Goal: Information Seeking & Learning: Check status

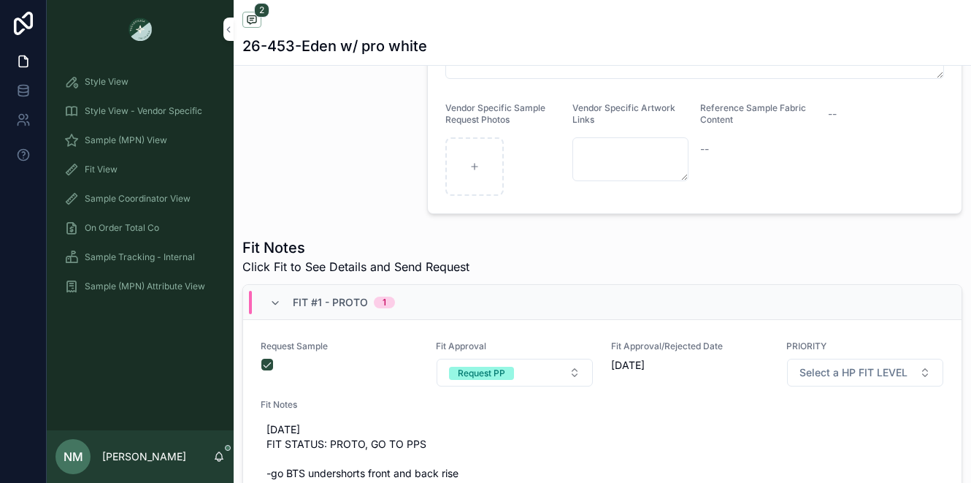
scroll to position [380, 0]
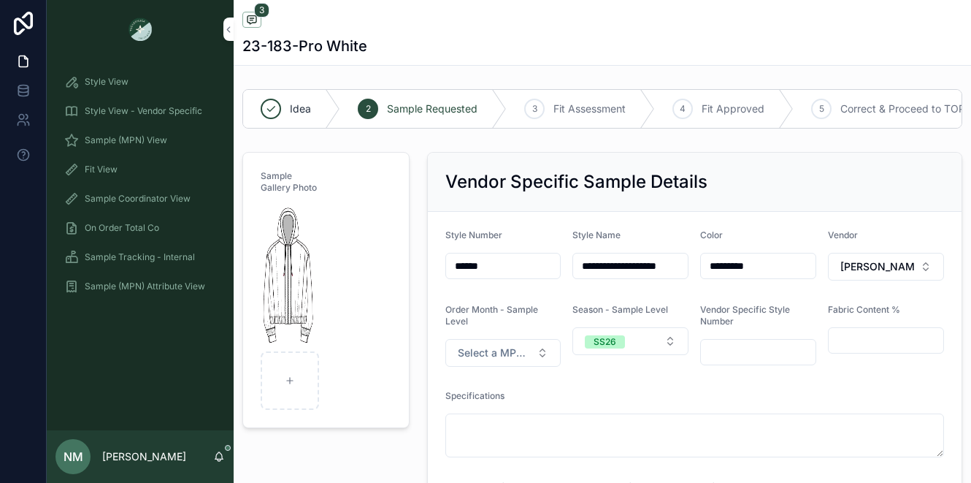
scroll to position [54, 0]
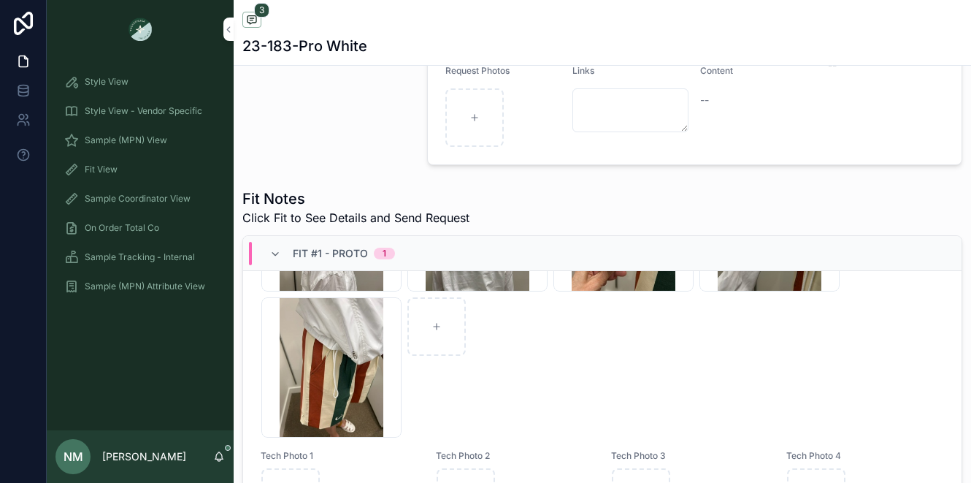
click at [126, 136] on span "Sample (MPN) View" at bounding box center [126, 140] width 83 height 12
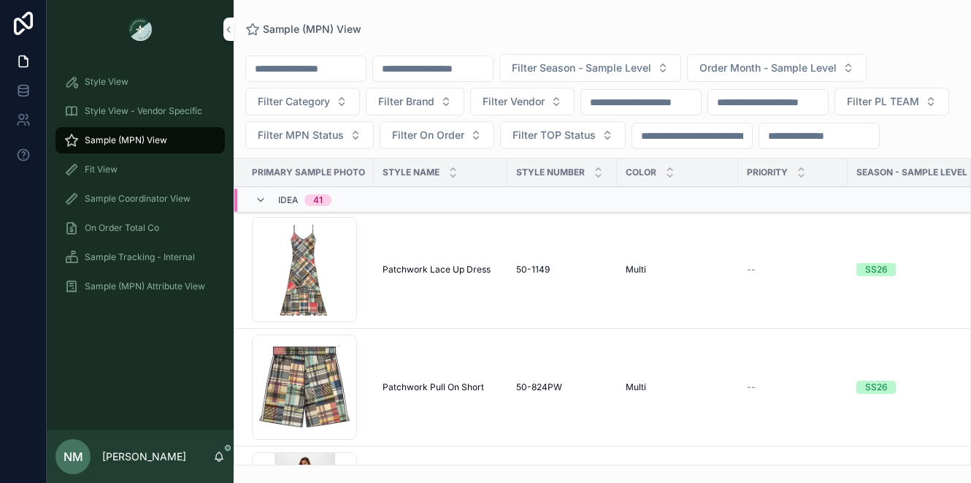
click at [445, 71] on input "scrollable content" at bounding box center [433, 68] width 120 height 20
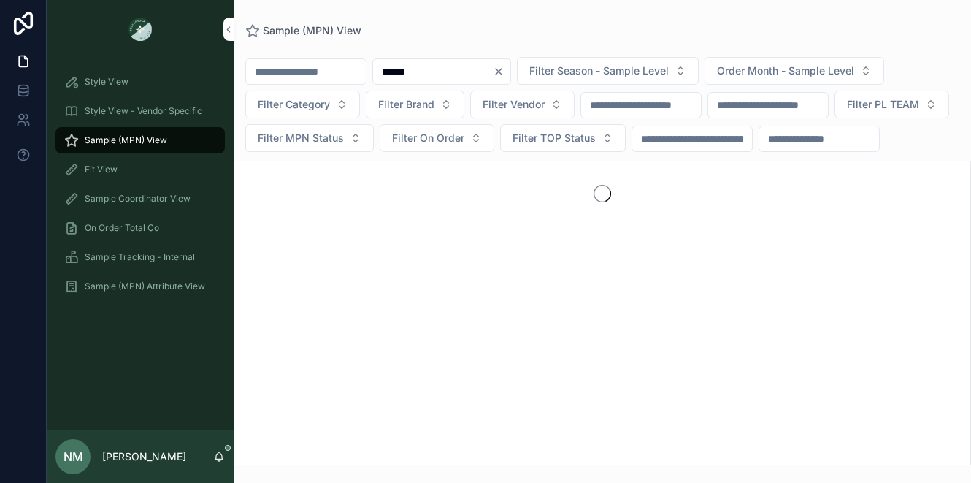
type input "******"
click at [443, 303] on div "scrollable content" at bounding box center [602, 313] width 737 height 304
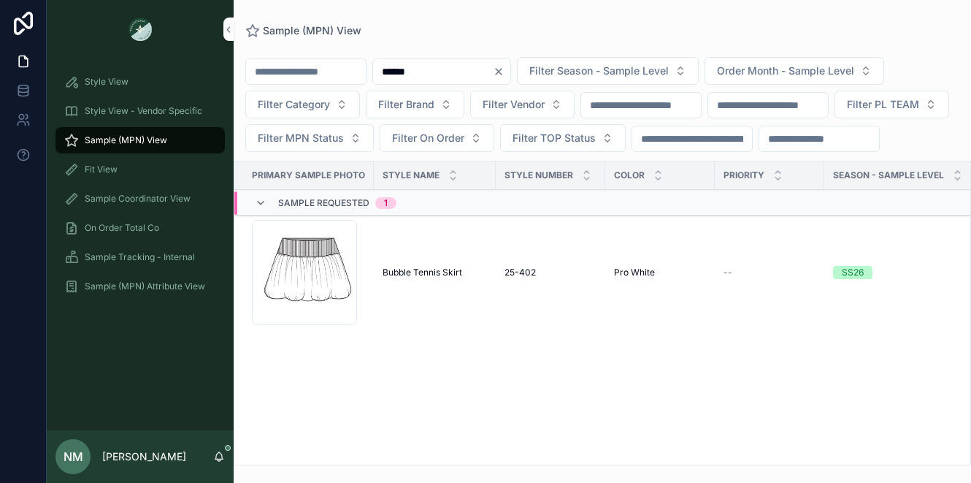
click at [443, 278] on span "Bubble Tennis Skirt" at bounding box center [423, 272] width 80 height 12
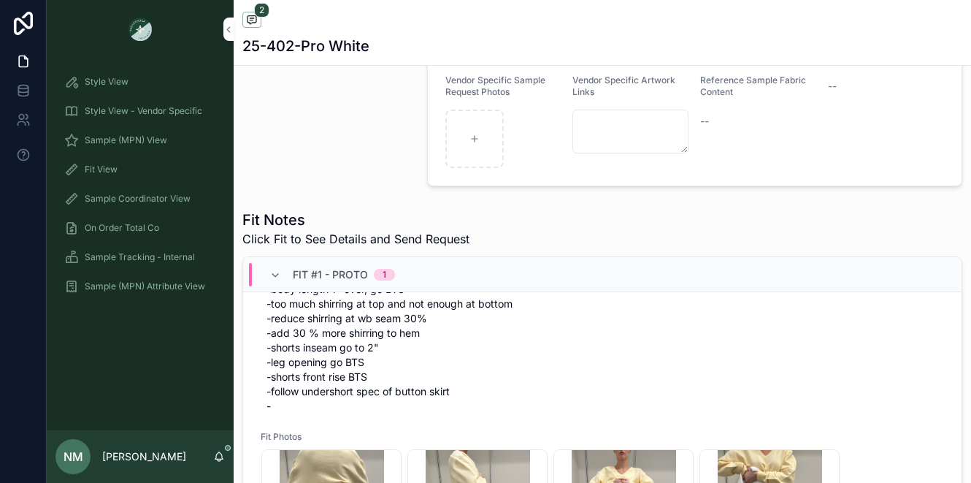
scroll to position [151, 0]
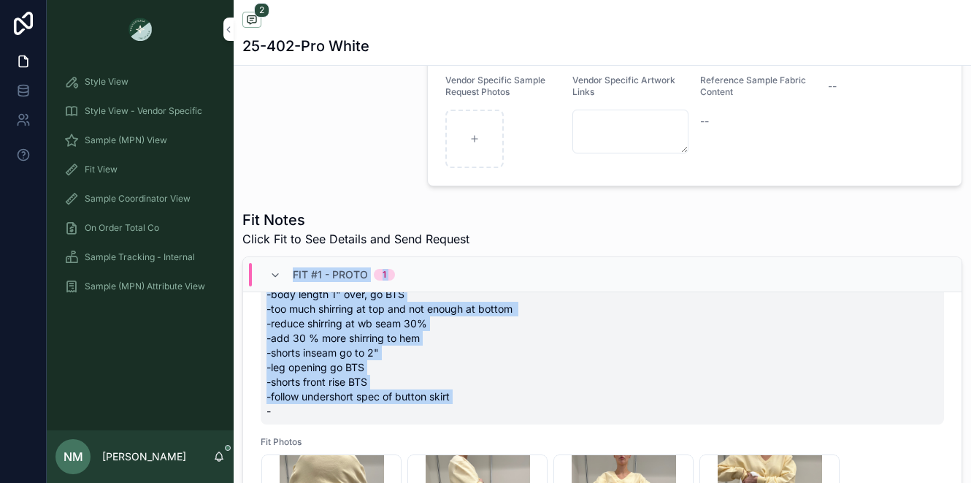
drag, startPoint x: 456, startPoint y: 410, endPoint x: 265, endPoint y: 303, distance: 218.4
click at [265, 302] on div "Fit #1 - Proto 1 Request Sample Fit Approval Request PP Fit Approval/Rejected D…" at bounding box center [602, 437] width 718 height 361
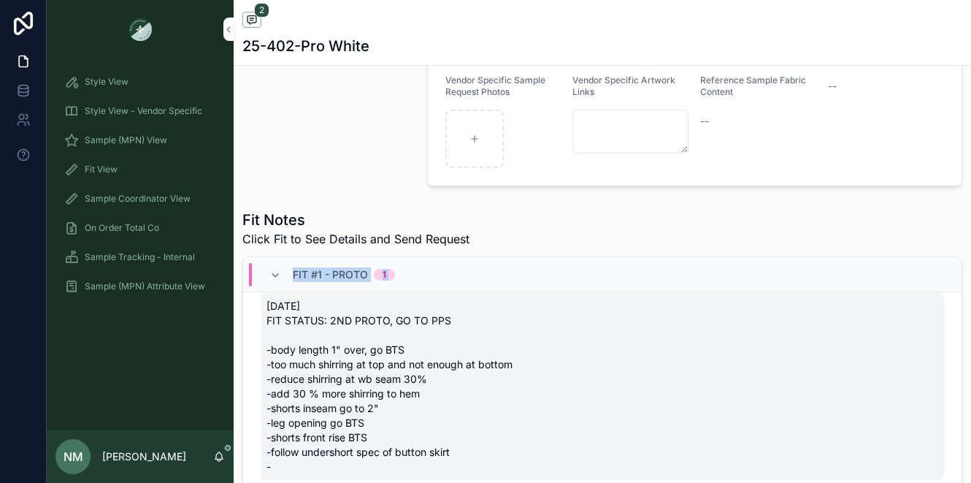
scroll to position [107, 0]
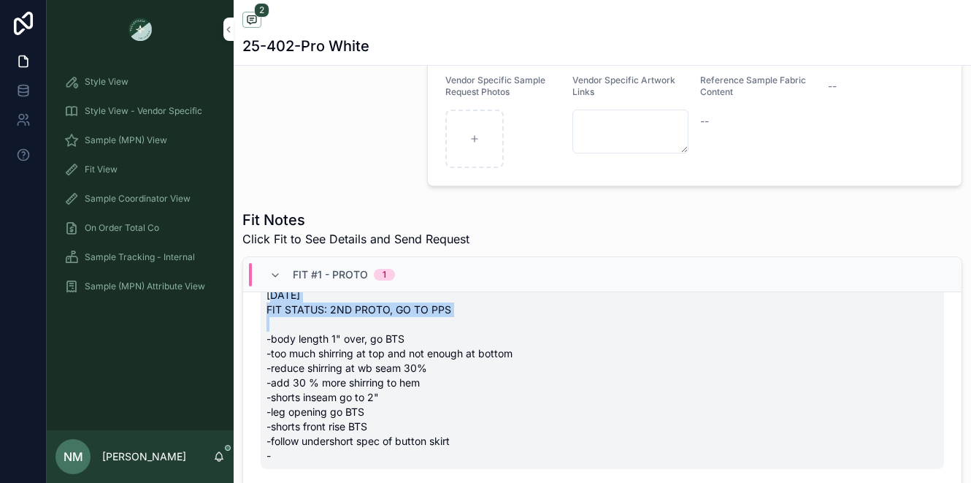
drag, startPoint x: 269, startPoint y: 310, endPoint x: 294, endPoint y: 329, distance: 31.1
click at [294, 329] on span "[DATE] FIT STATUS: 2ND PROTO, GO TO PPS -body length 1" over, go BTS -too much …" at bounding box center [602, 375] width 672 height 175
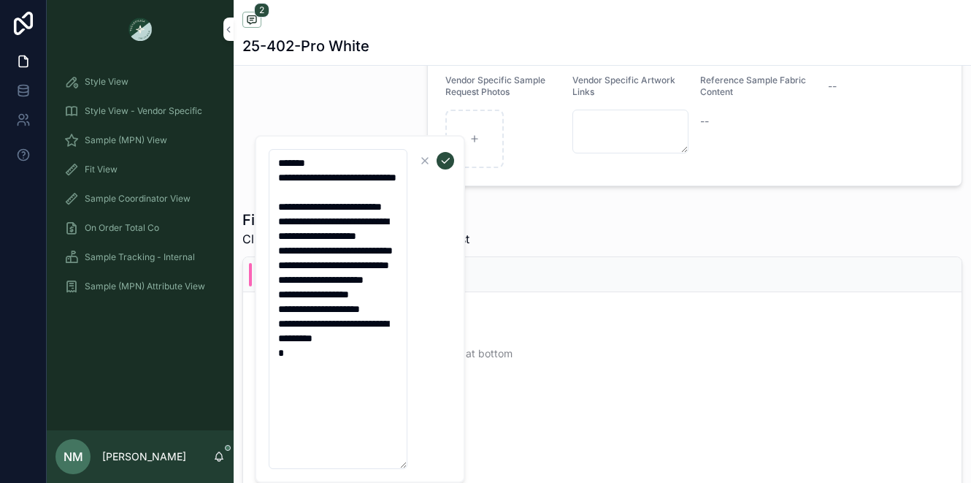
drag, startPoint x: 352, startPoint y: 415, endPoint x: 277, endPoint y: 215, distance: 213.7
click at [277, 215] on textarea "**********" at bounding box center [338, 309] width 139 height 320
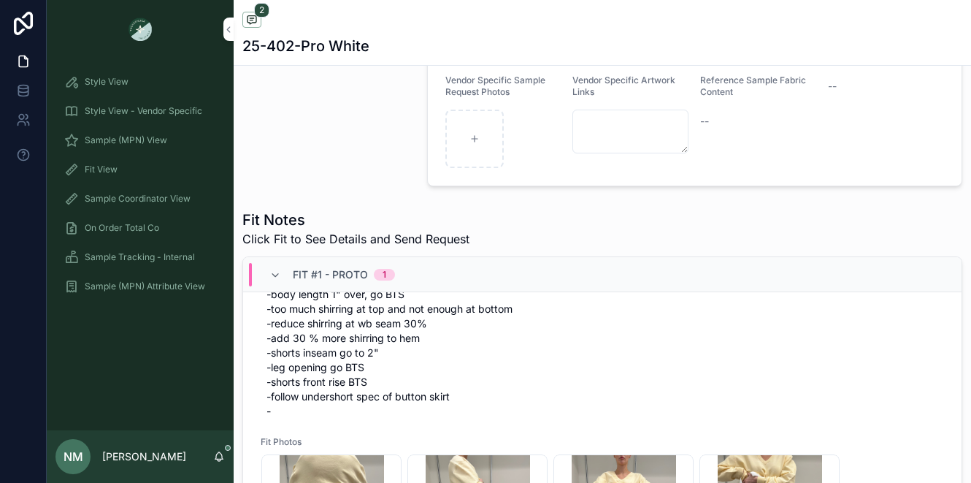
scroll to position [140, 0]
